Goal: Register for event/course

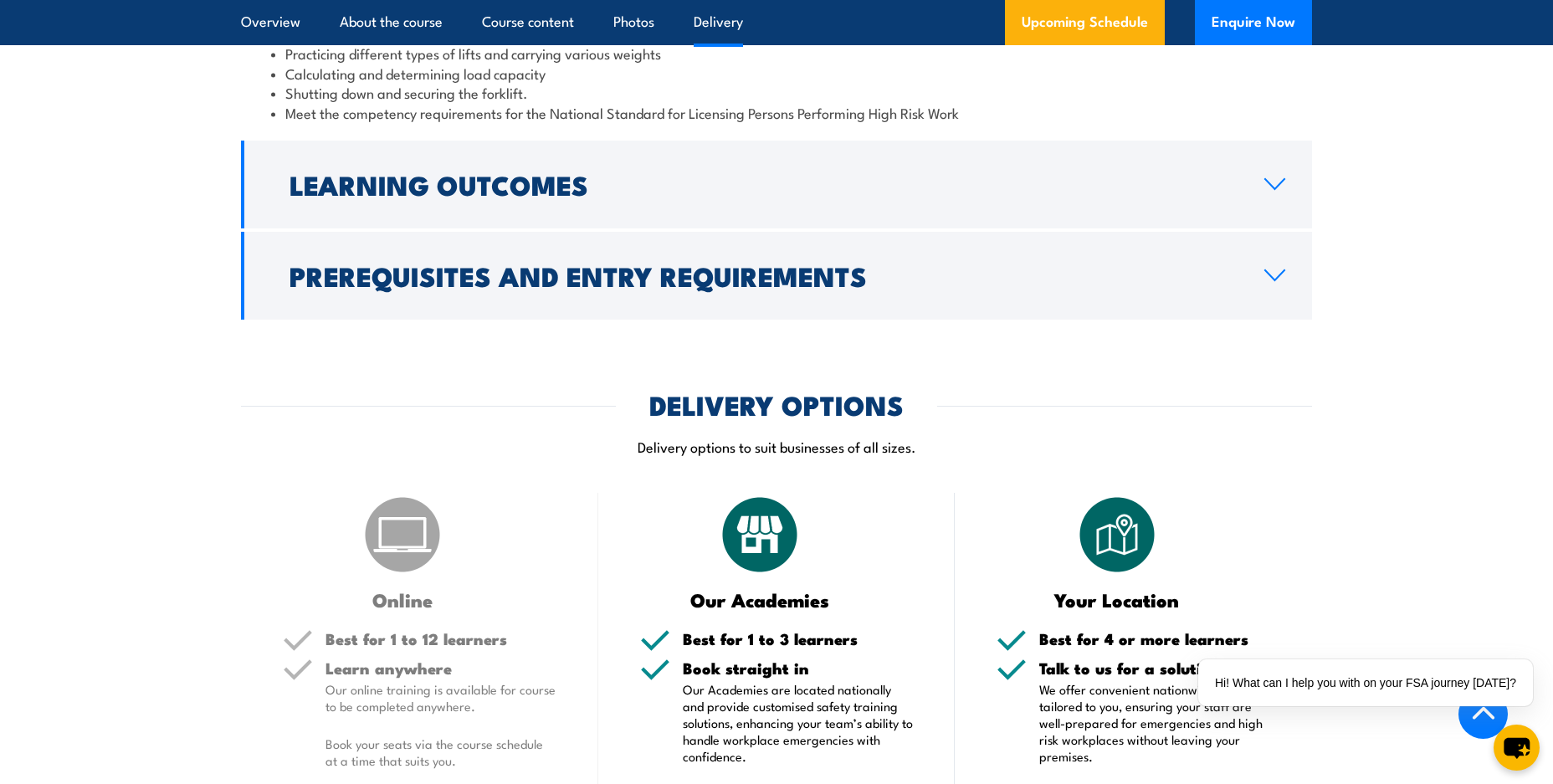
scroll to position [2233, 0]
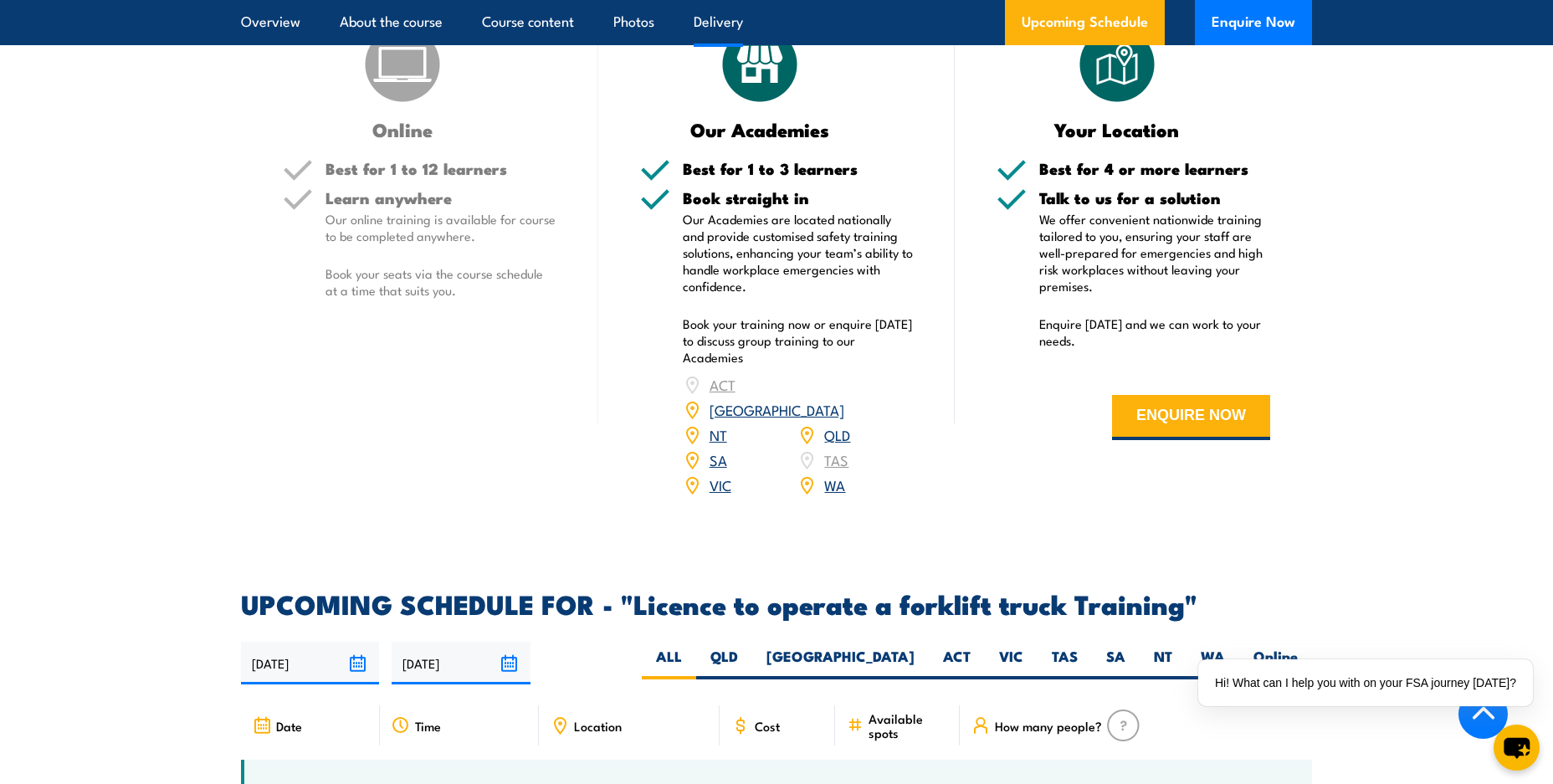
click at [834, 474] on link "WA" at bounding box center [835, 484] width 21 height 20
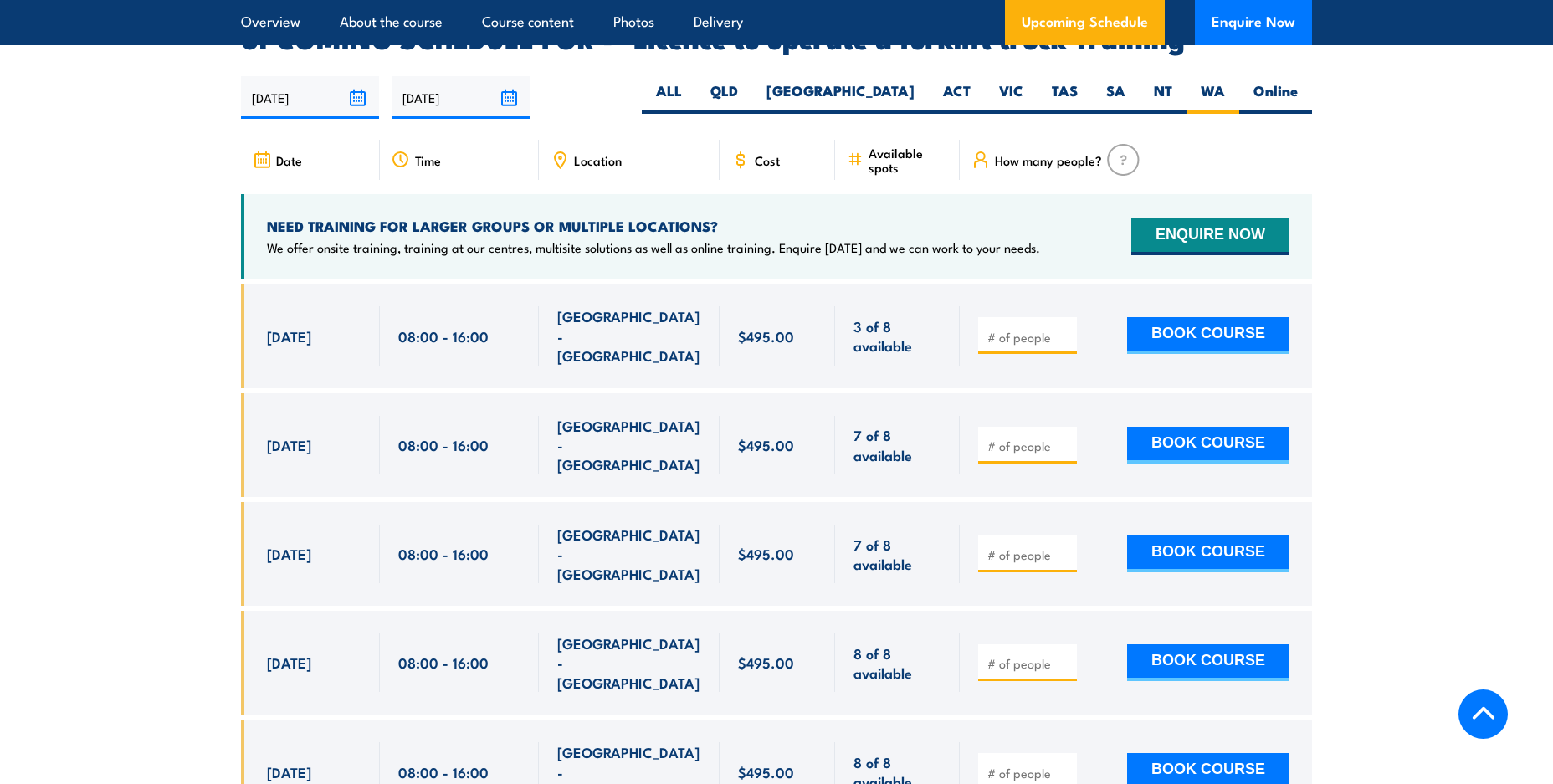
scroll to position [2799, 0]
click at [1066, 329] on input "1" at bounding box center [1030, 337] width 84 height 17
click at [1066, 329] on input "2" at bounding box center [1030, 337] width 84 height 17
click at [1065, 329] on input "1" at bounding box center [1030, 337] width 84 height 17
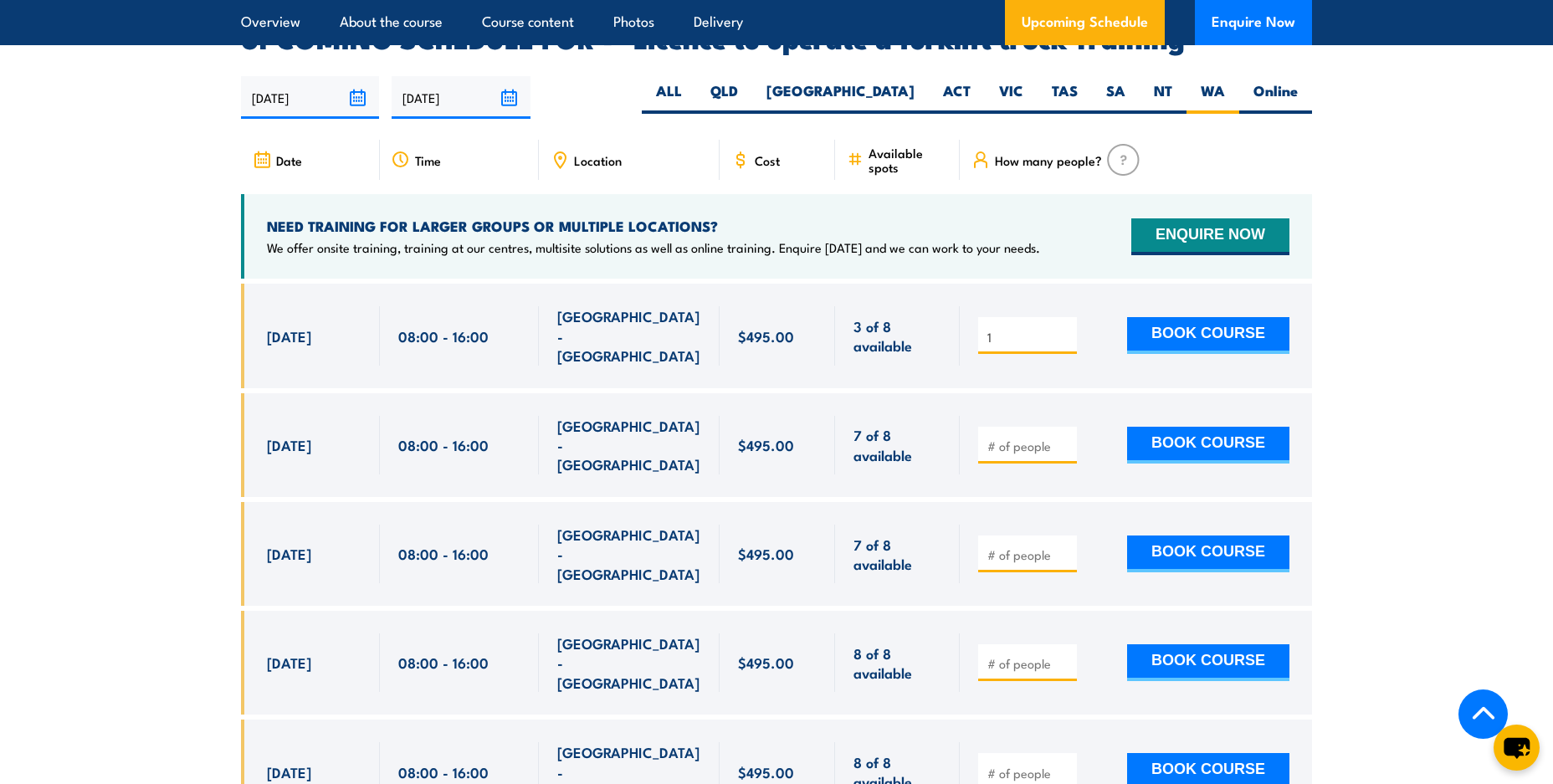
click at [1069, 329] on input "1" at bounding box center [1030, 337] width 84 height 17
click at [1065, 329] on input "2" at bounding box center [1030, 337] width 84 height 17
type input "1"
click at [1065, 329] on input "1" at bounding box center [1030, 337] width 84 height 17
